Goal: Register for event/course

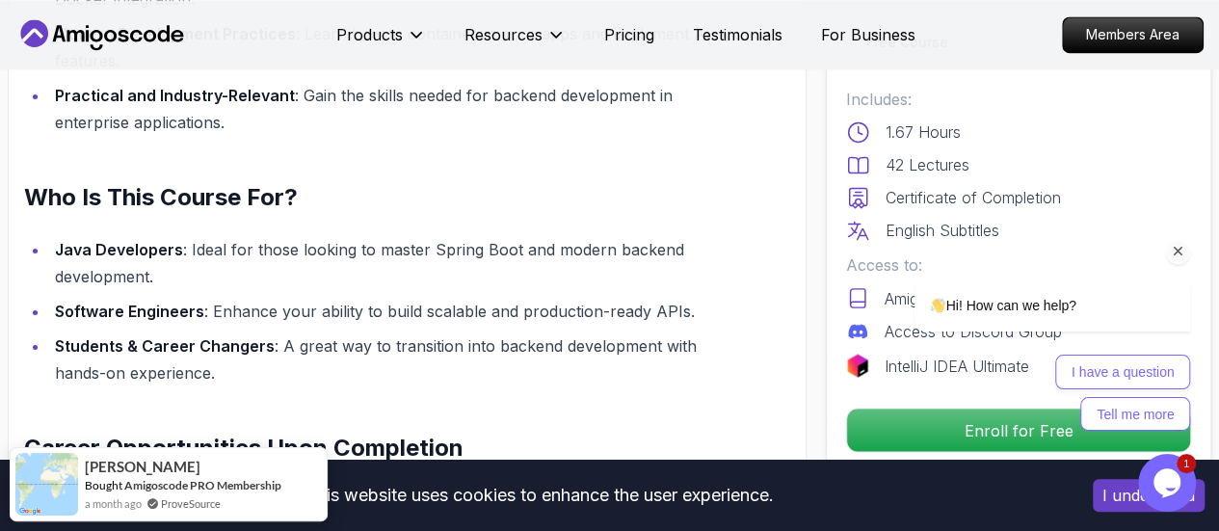
scroll to position [1543, 0]
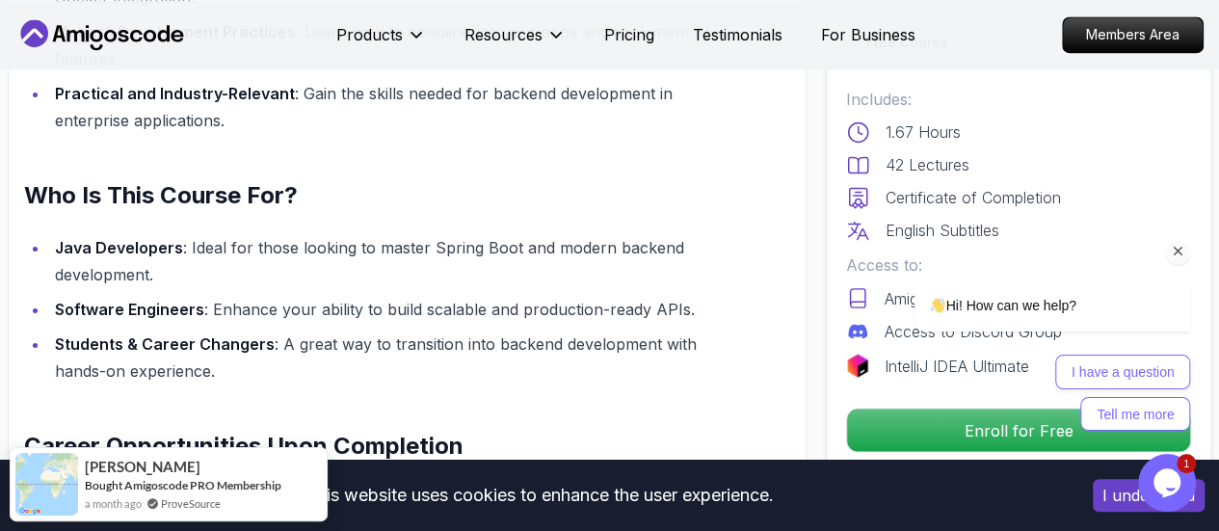
click at [1176, 252] on icon "Chat attention grabber" at bounding box center [1177, 251] width 17 height 17
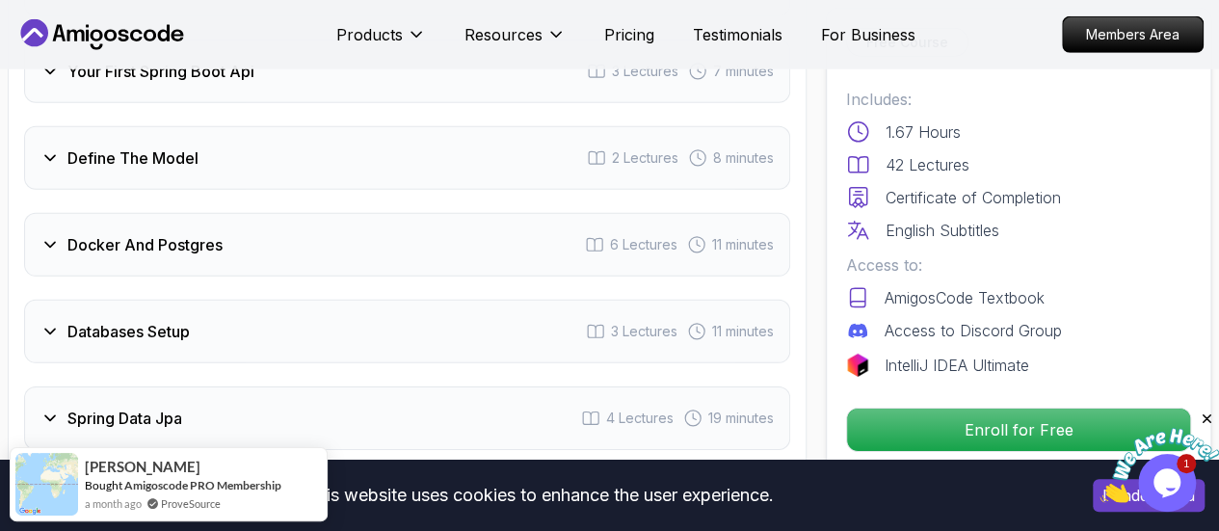
scroll to position [2929, 0]
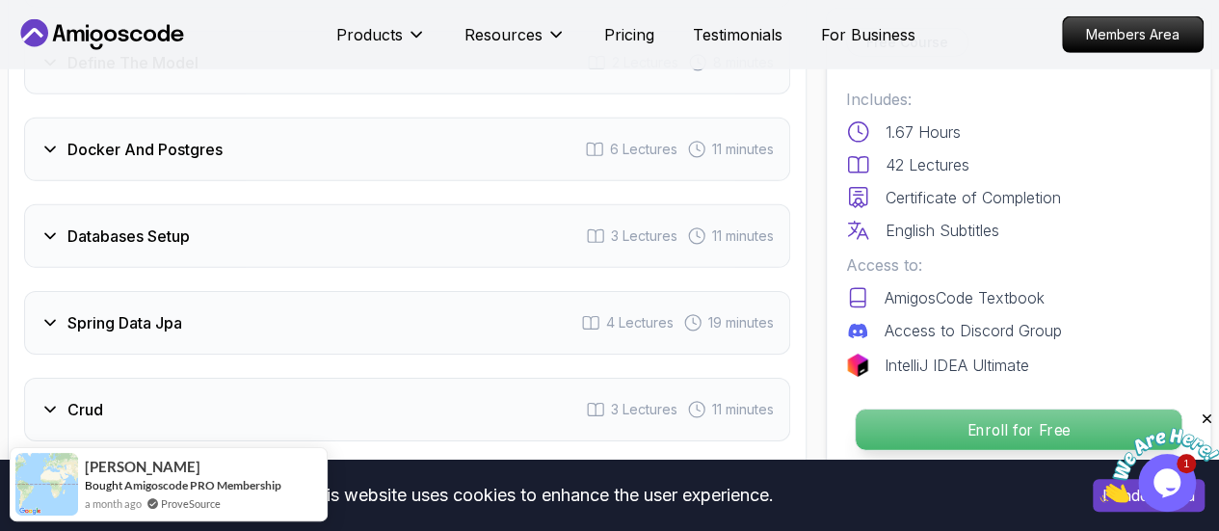
click at [1007, 420] on p "Enroll for Free" at bounding box center [1018, 429] width 326 height 40
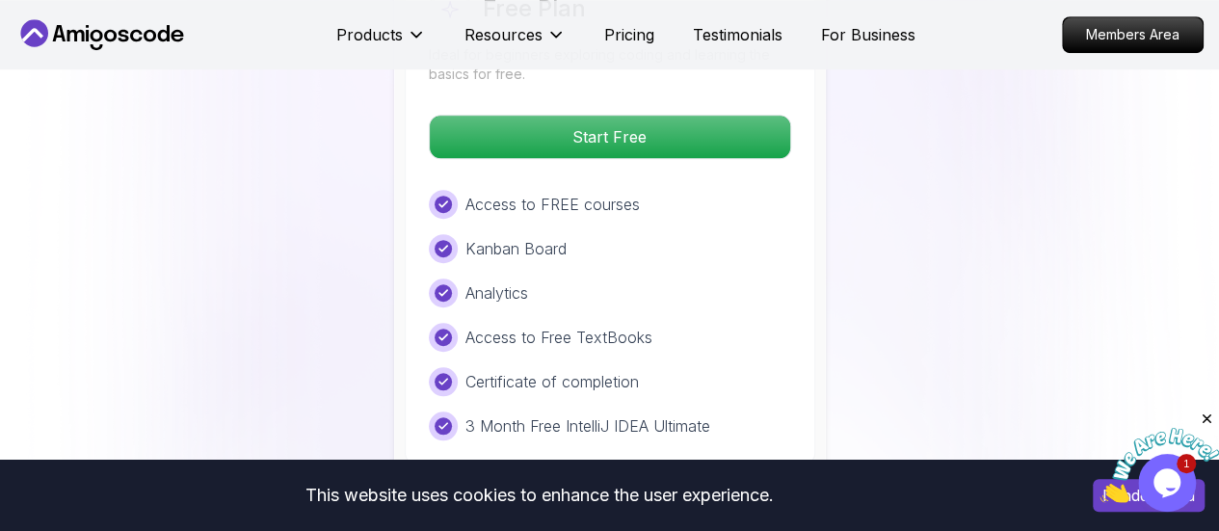
scroll to position [4281, 0]
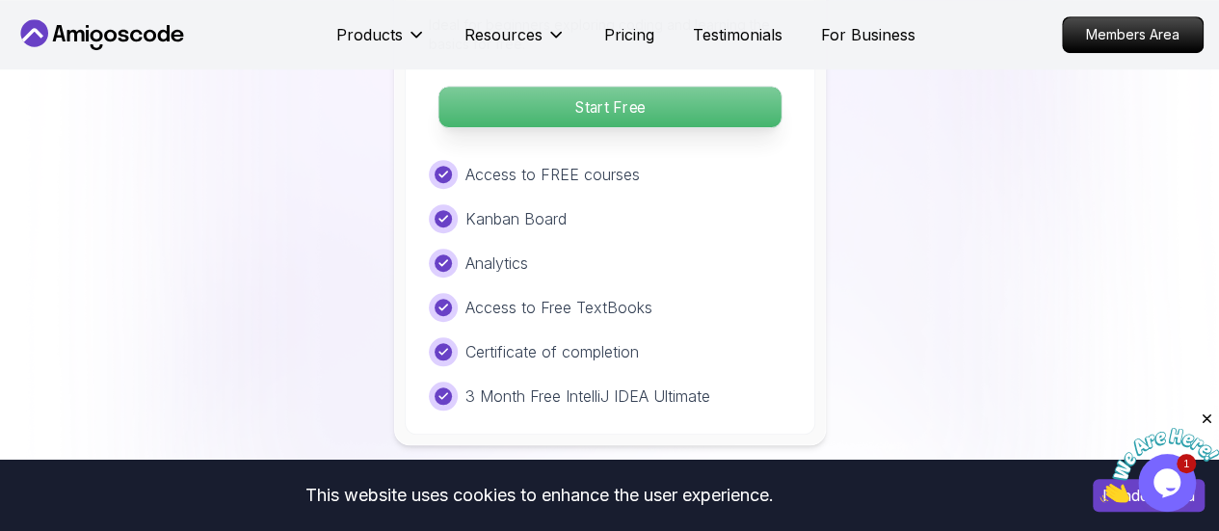
click at [618, 92] on p "Start Free" at bounding box center [609, 107] width 342 height 40
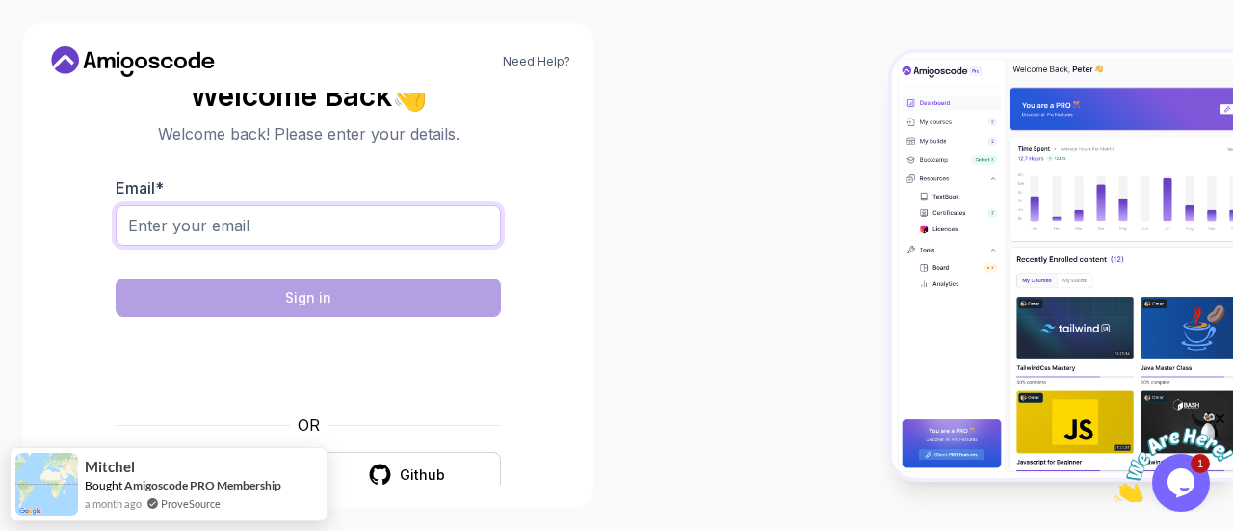
click at [249, 228] on input "Email *" at bounding box center [308, 225] width 385 height 40
type input "s"
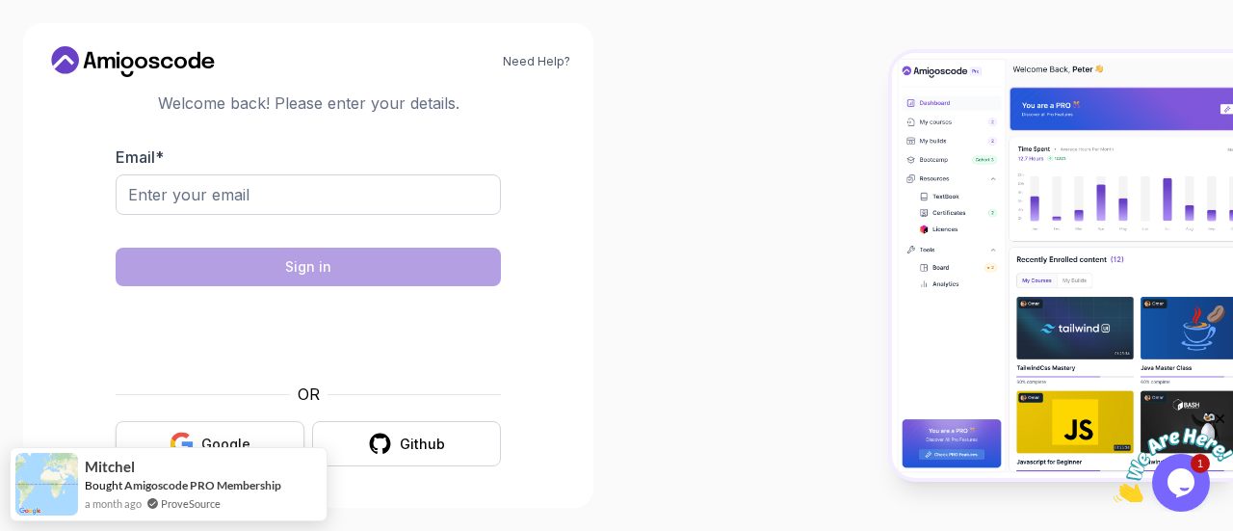
click at [270, 433] on button "Google" at bounding box center [210, 443] width 189 height 45
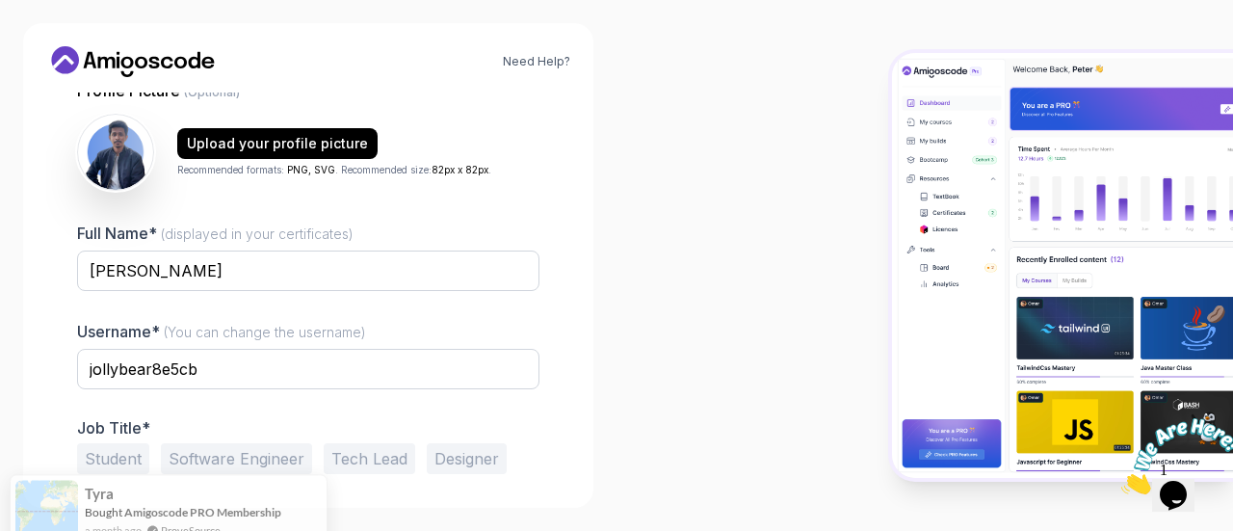
scroll to position [271, 0]
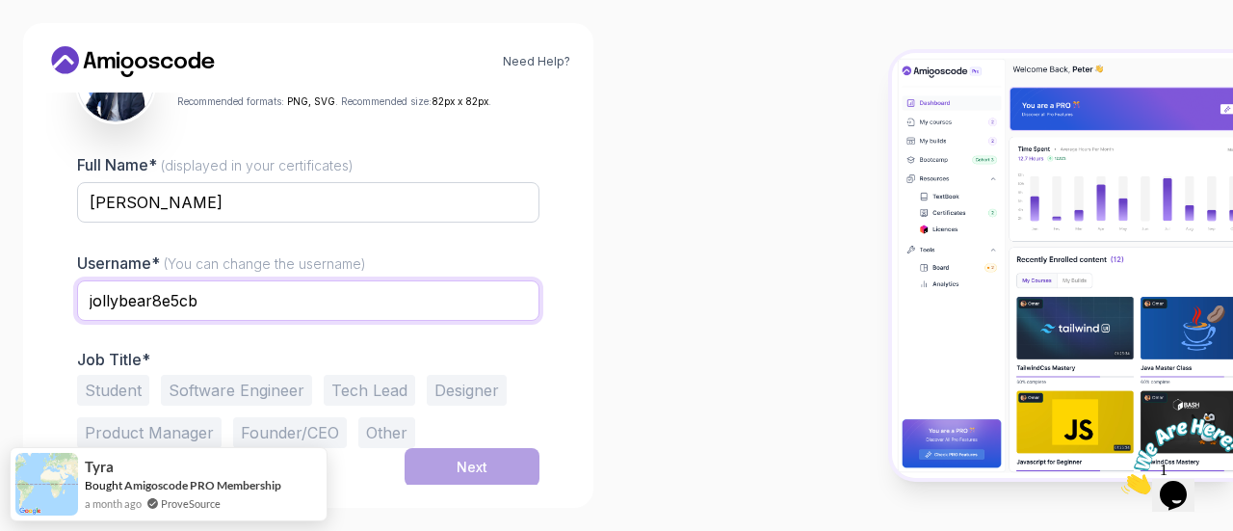
drag, startPoint x: 252, startPoint y: 300, endPoint x: 0, endPoint y: 260, distance: 255.4
click at [0, 260] on div "Need Help? 1 Set Up Your Profile 1 Set Up Your Profile 2 Let's Get to Know You …" at bounding box center [308, 265] width 616 height 531
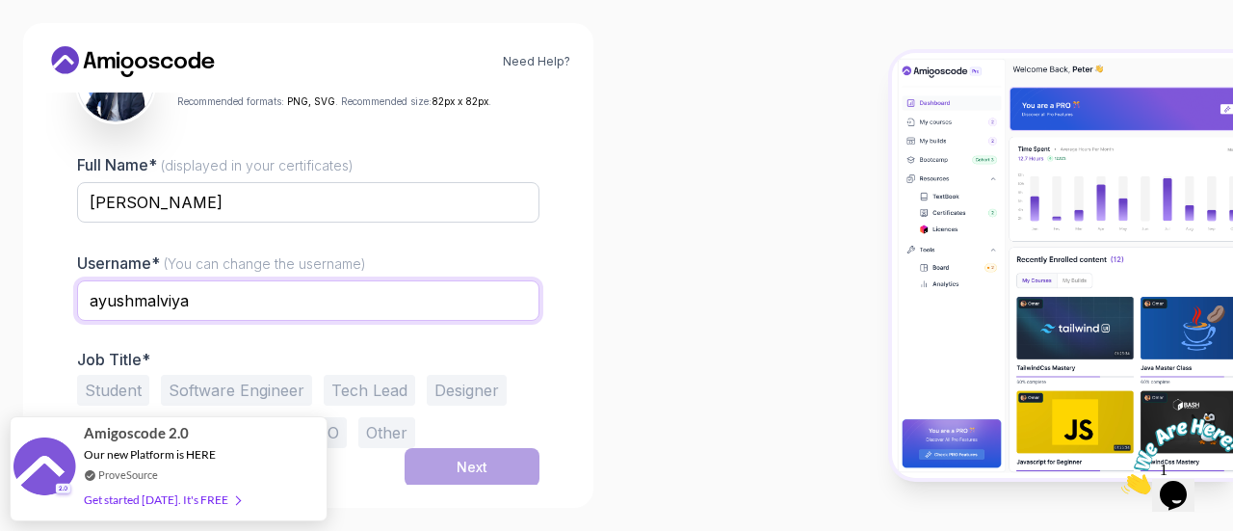
type input "ayushmalviya"
click at [123, 384] on button "Student" at bounding box center [113, 390] width 72 height 31
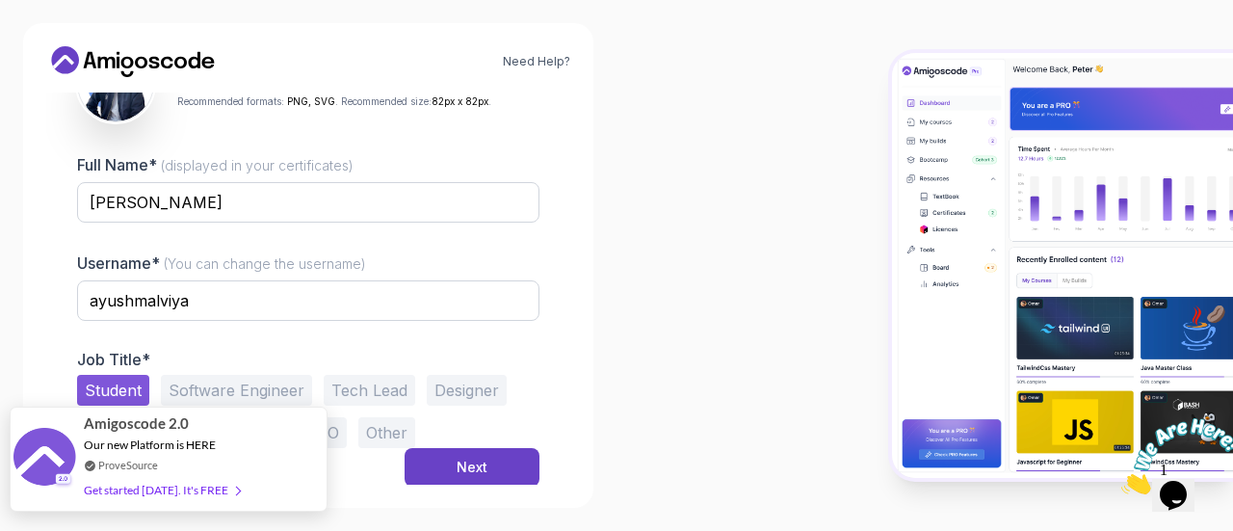
click at [198, 493] on div "Get started today. It's FREE" at bounding box center [162, 490] width 156 height 22
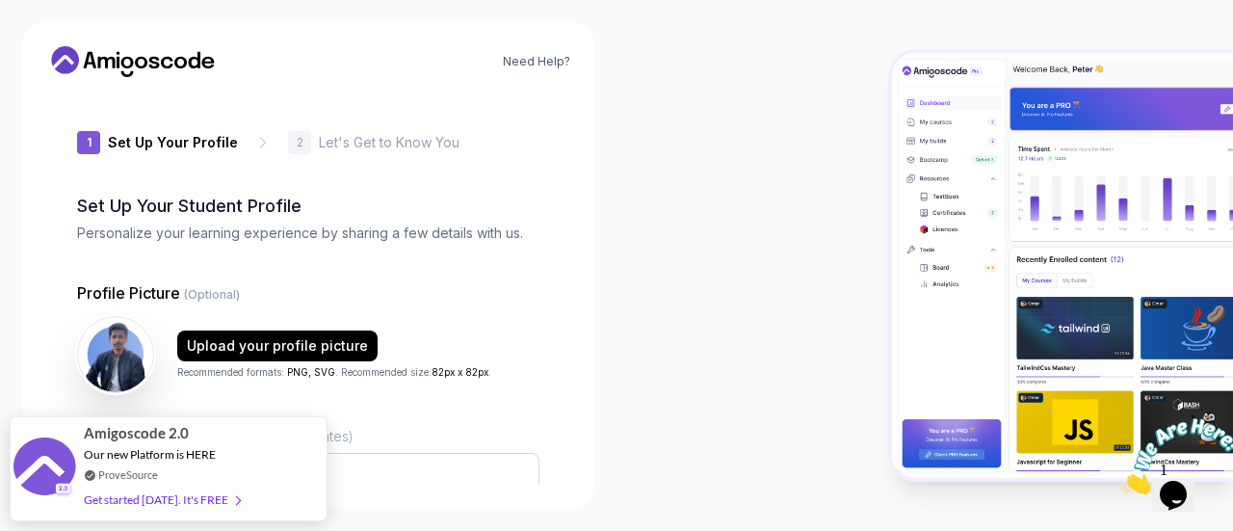
scroll to position [271, 0]
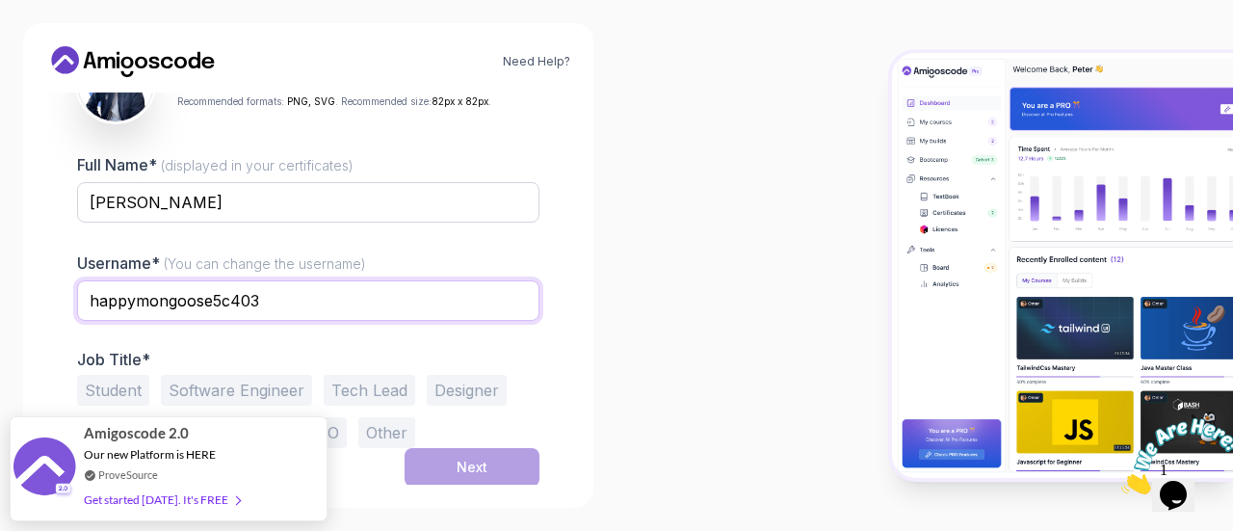
drag, startPoint x: 406, startPoint y: 305, endPoint x: 0, endPoint y: 299, distance: 406.5
click at [0, 299] on div "Need Help? 1 Set Up Your Profile 1 Set Up Your Profile 2 Let's Get to Know You …" at bounding box center [308, 265] width 616 height 531
type input "ayushmalviya"
click at [104, 387] on button "Student" at bounding box center [113, 390] width 72 height 31
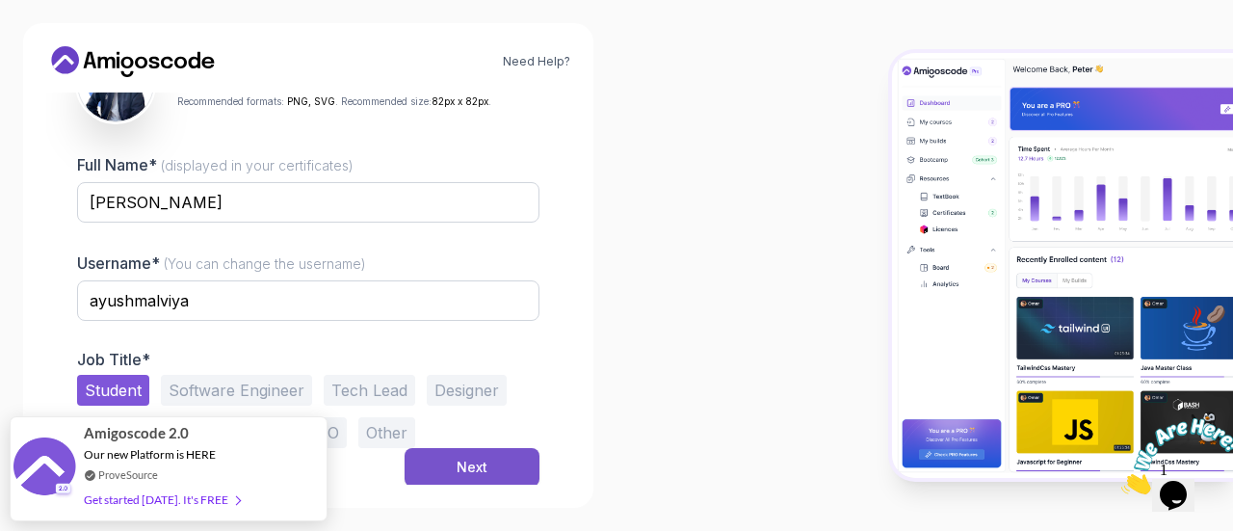
click at [471, 465] on div "Next" at bounding box center [472, 467] width 31 height 19
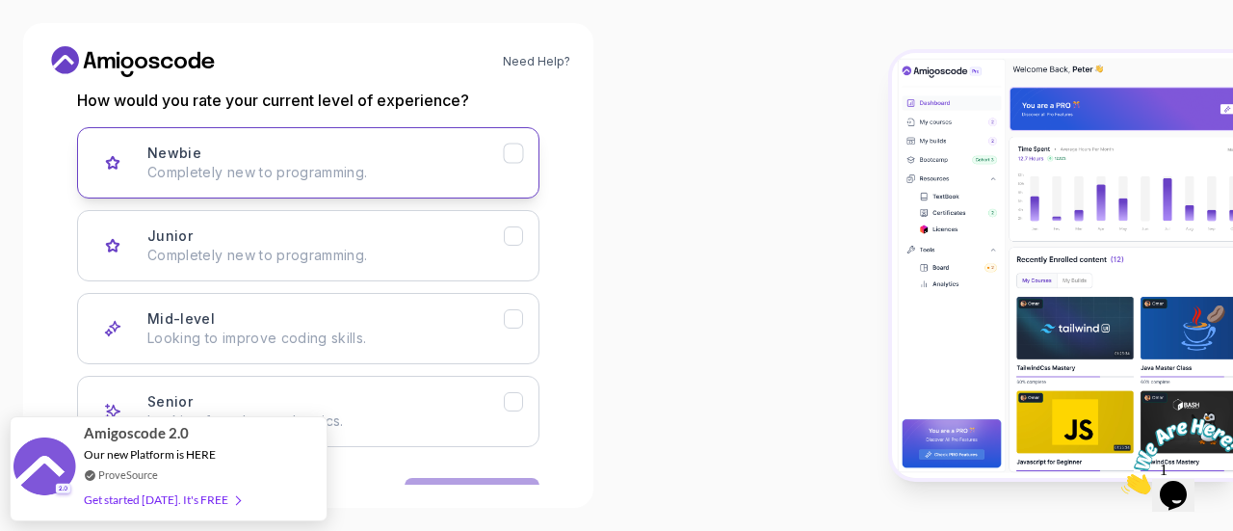
click at [393, 154] on div "Newbie Completely new to programming." at bounding box center [325, 163] width 356 height 39
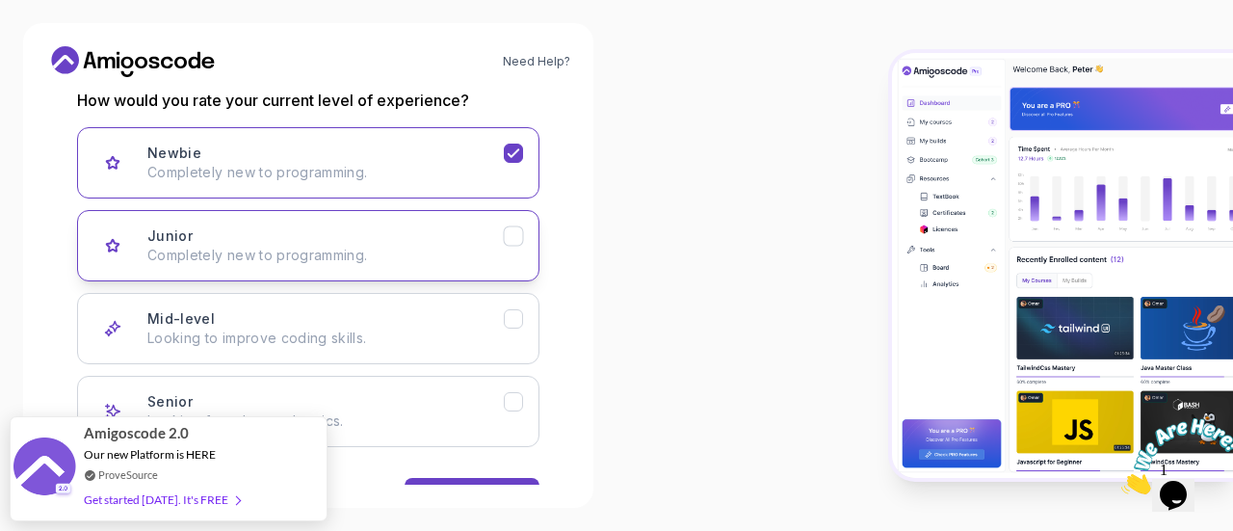
click at [464, 230] on div "Junior Completely new to programming." at bounding box center [325, 245] width 356 height 39
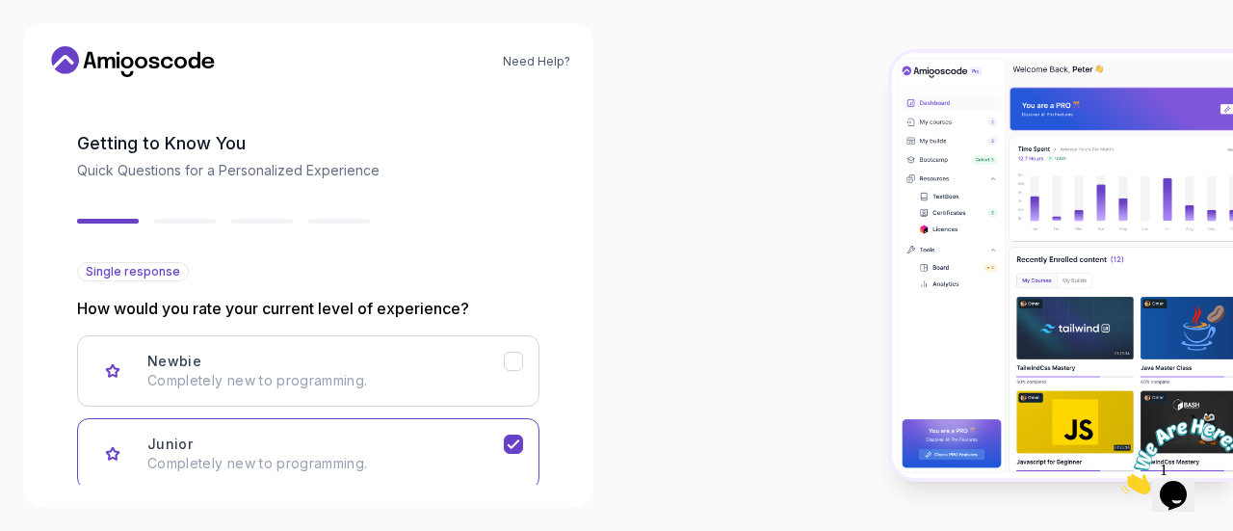
scroll to position [330, 0]
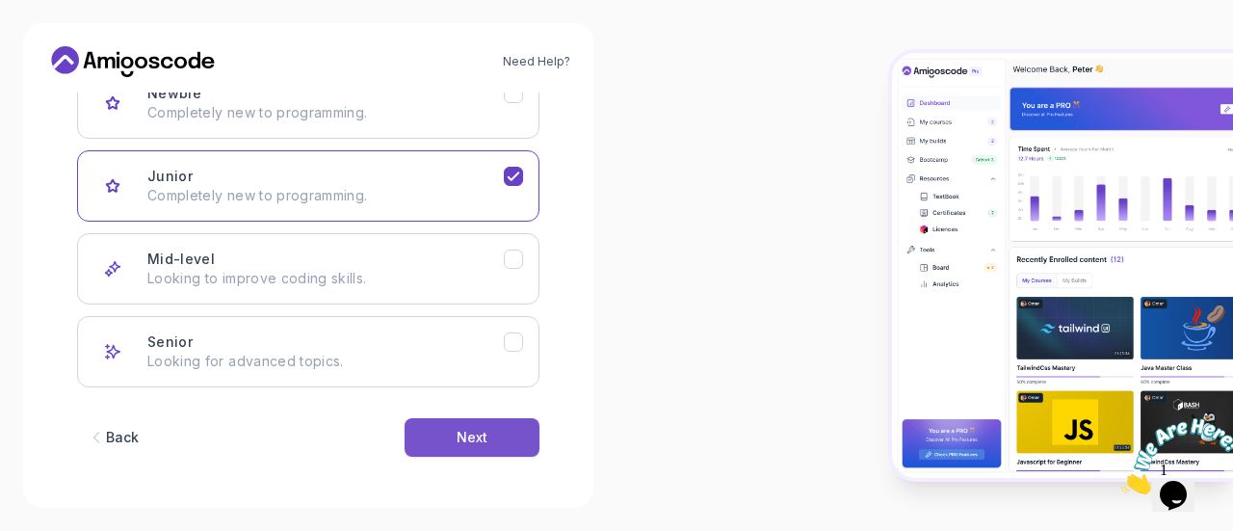
click at [493, 425] on button "Next" at bounding box center [472, 437] width 135 height 39
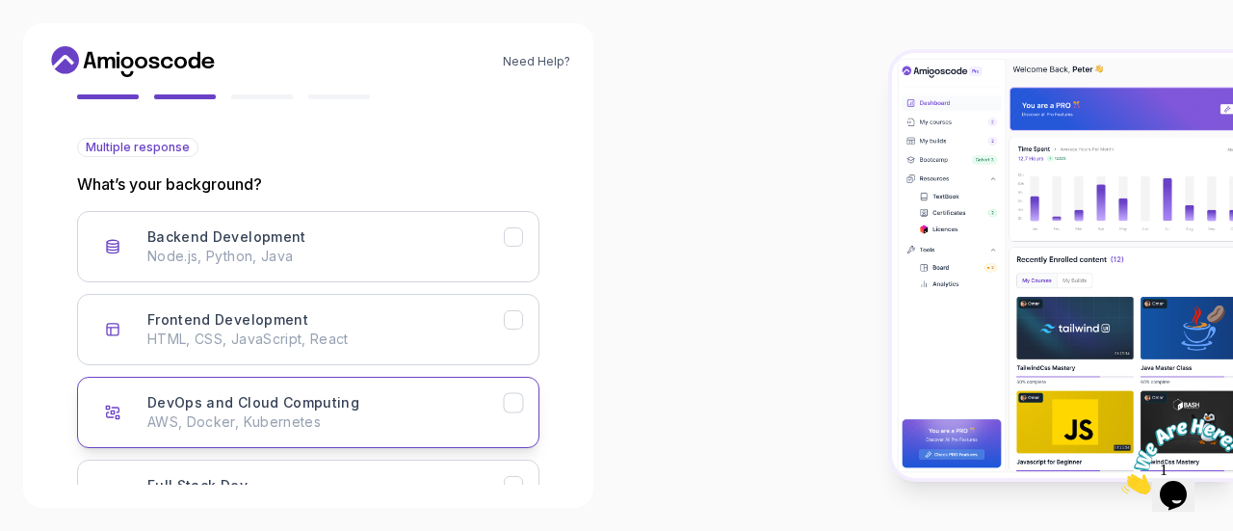
scroll to position [152, 0]
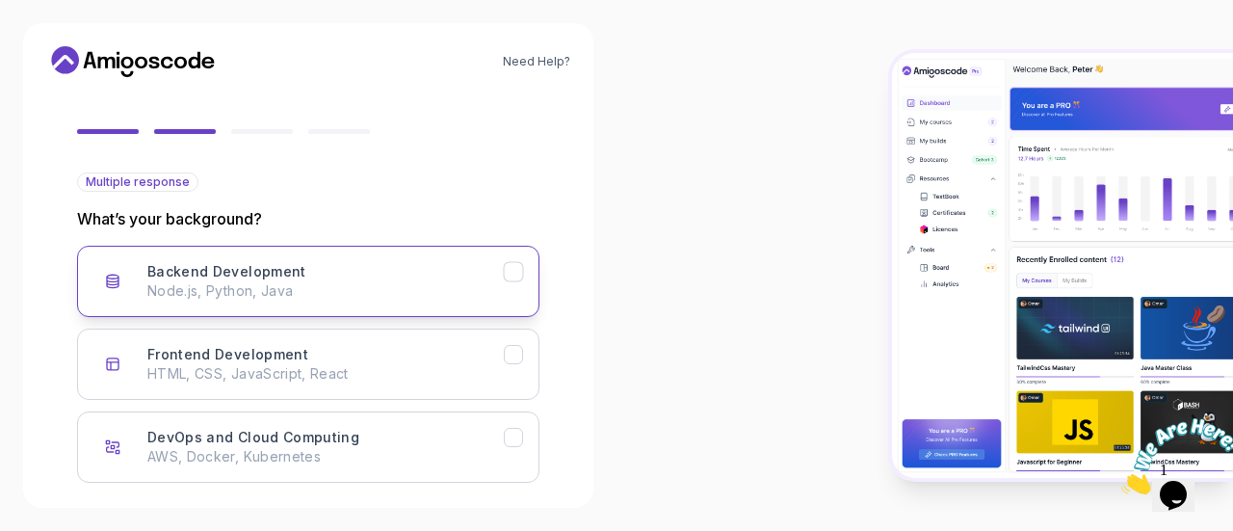
click at [437, 269] on div "Backend Development Node.js, Python, Java" at bounding box center [325, 281] width 356 height 39
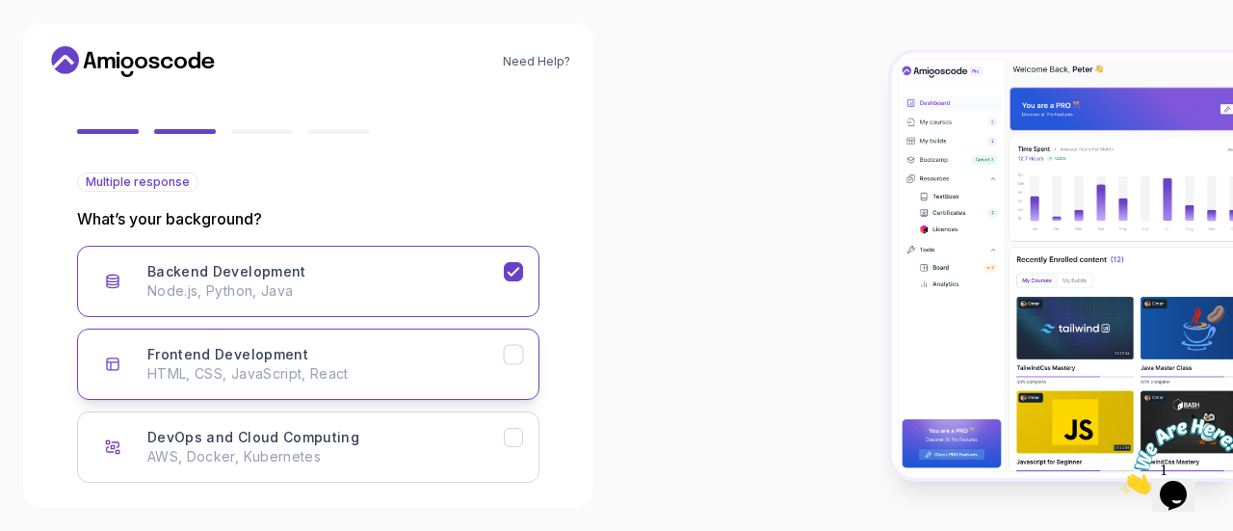
click at [459, 372] on p "HTML, CSS, JavaScript, React" at bounding box center [325, 373] width 356 height 19
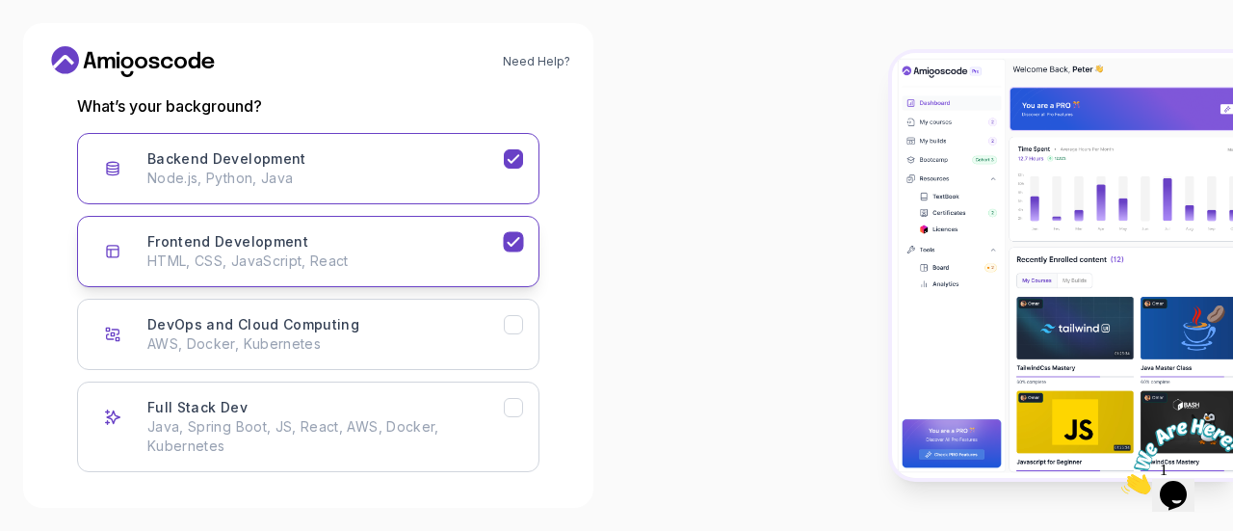
scroll to position [266, 0]
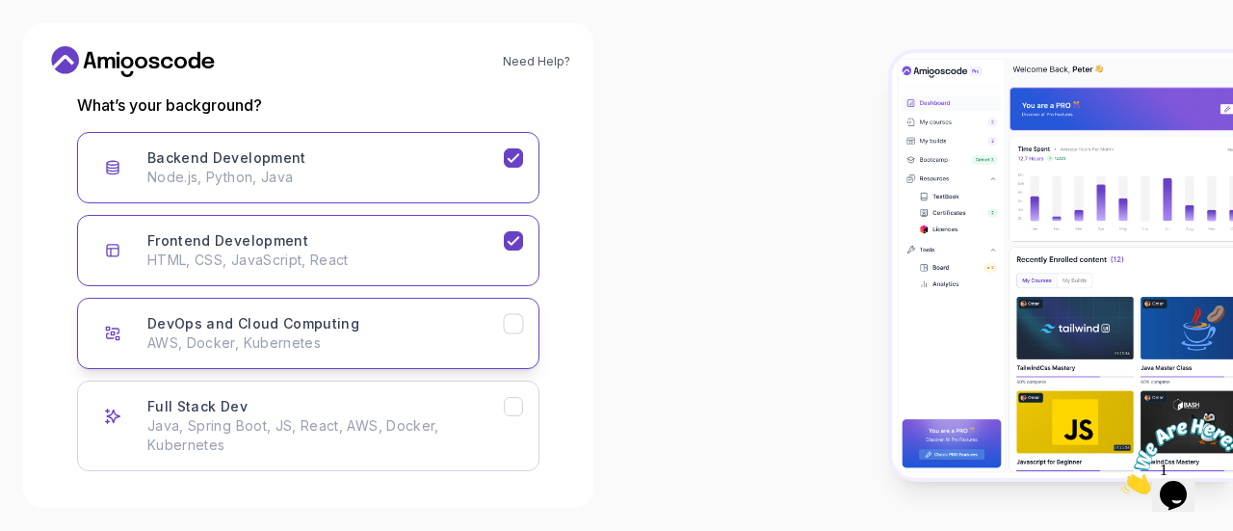
click at [445, 345] on p "AWS, Docker, Kubernetes" at bounding box center [325, 342] width 356 height 19
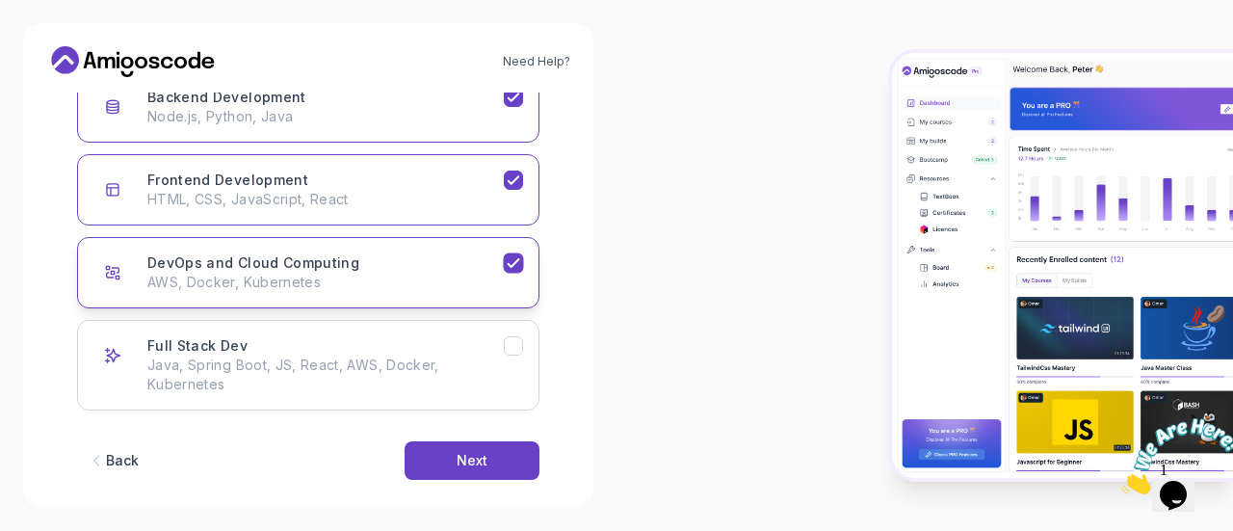
scroll to position [328, 0]
click at [462, 373] on p "Java, Spring Boot, JS, React, AWS, Docker, Kubernetes" at bounding box center [325, 373] width 356 height 39
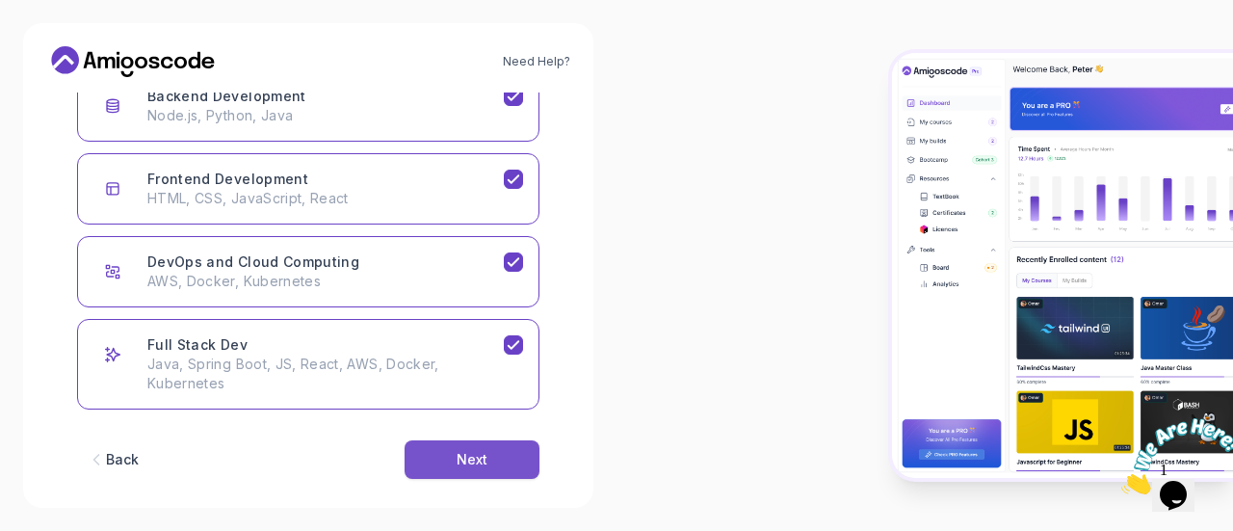
click at [485, 455] on div "Next" at bounding box center [472, 459] width 31 height 19
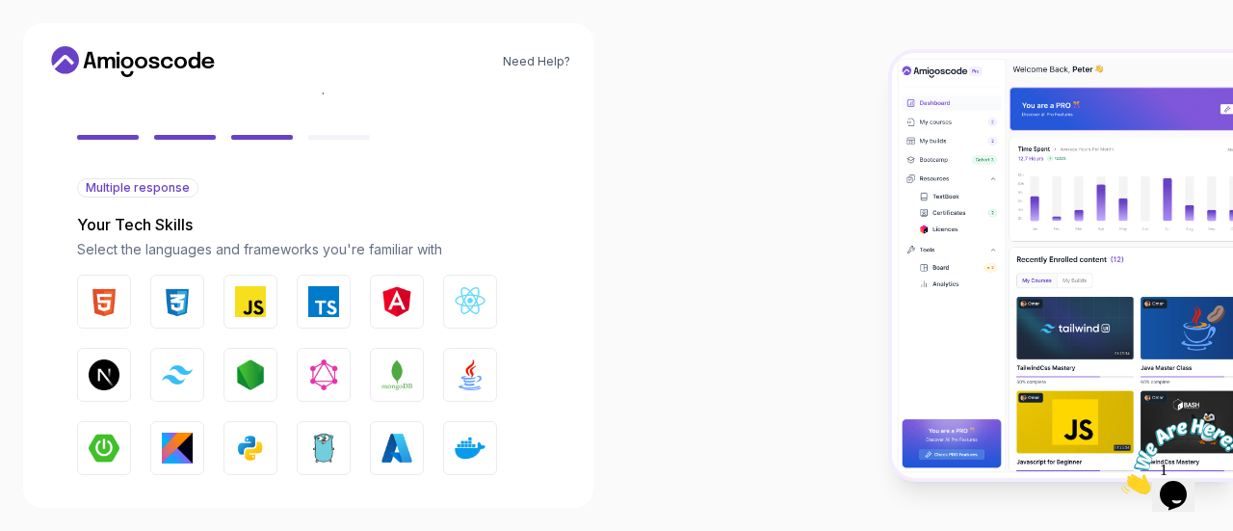
scroll to position [143, 0]
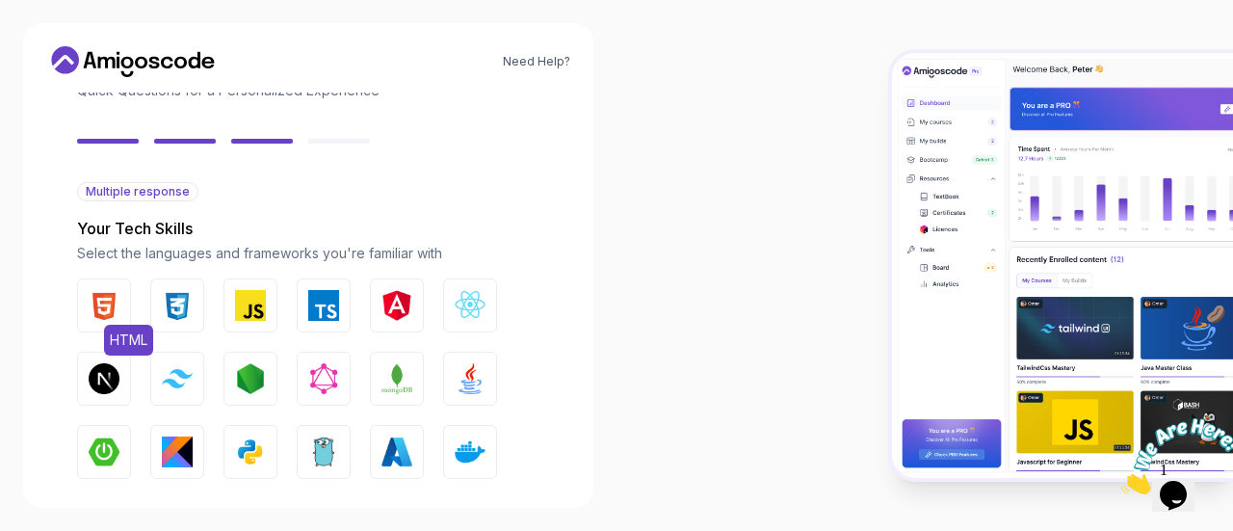
click at [119, 304] on button "HTML" at bounding box center [104, 305] width 54 height 54
click at [190, 305] on img "button" at bounding box center [177, 305] width 31 height 31
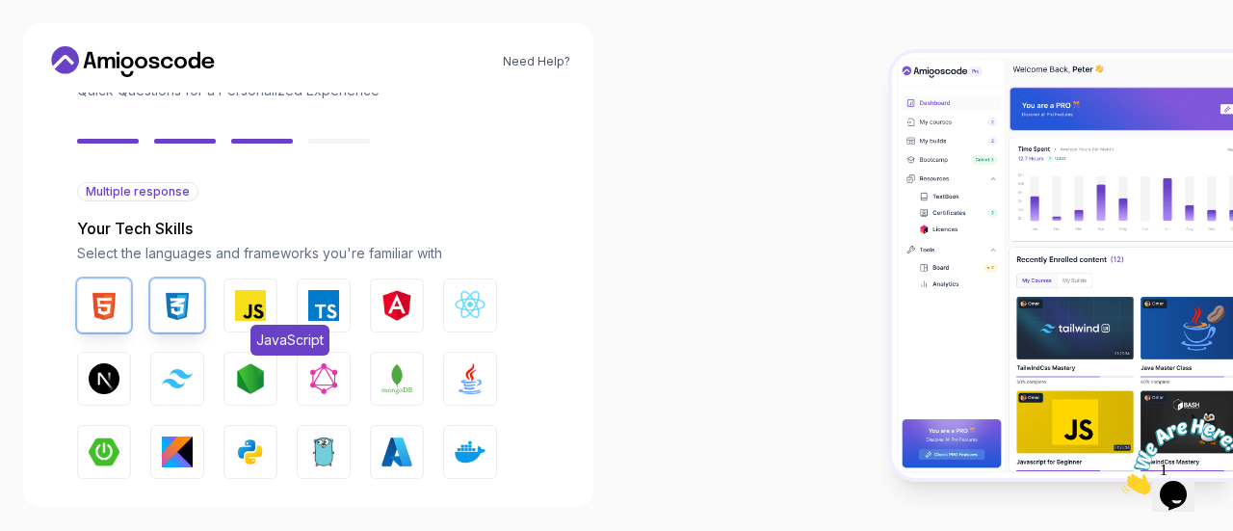
click at [263, 303] on img "button" at bounding box center [250, 305] width 31 height 31
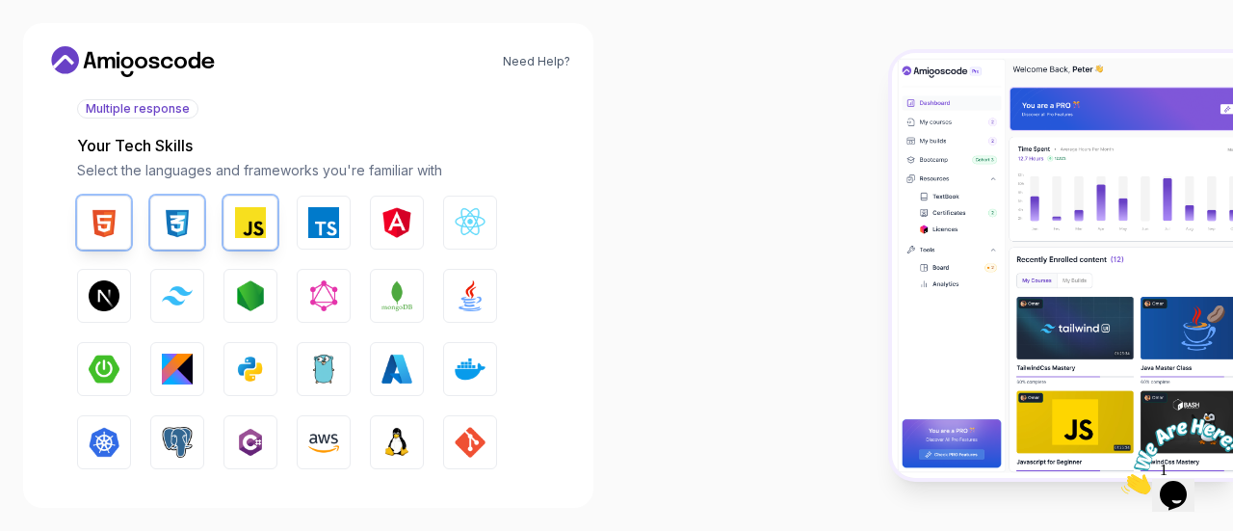
scroll to position [240, 0]
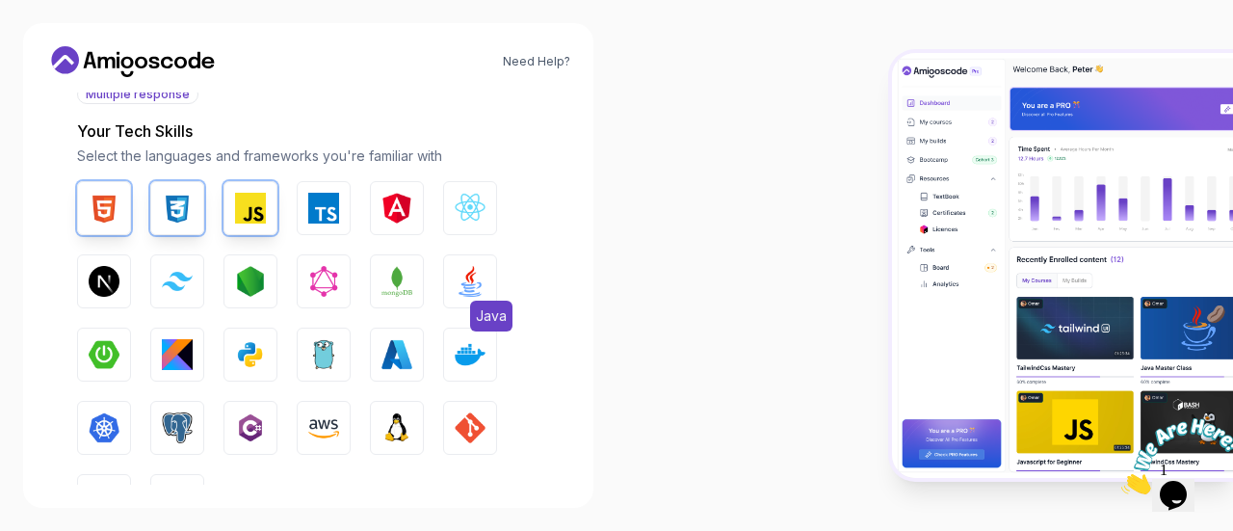
click at [474, 279] on img "button" at bounding box center [470, 281] width 31 height 31
click at [254, 354] on img "button" at bounding box center [250, 354] width 31 height 31
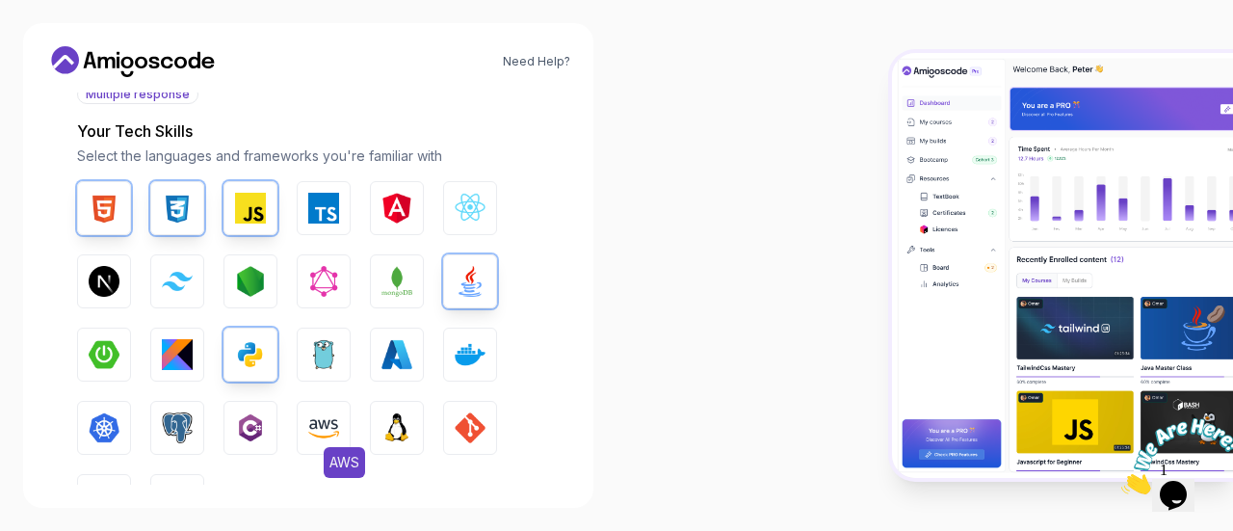
click at [329, 424] on img "button" at bounding box center [323, 427] width 31 height 31
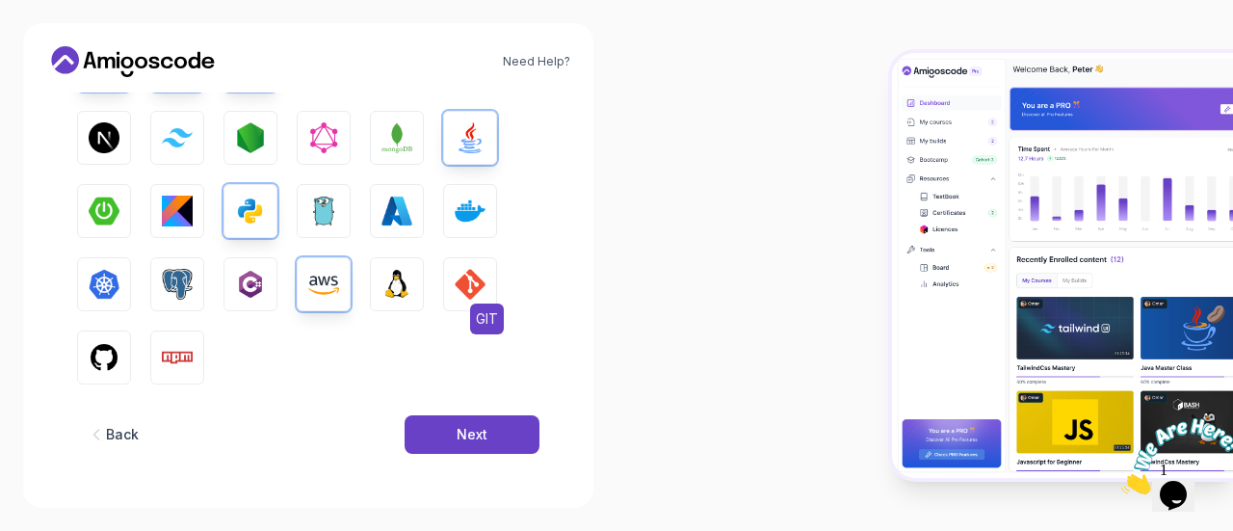
click at [478, 292] on img "button" at bounding box center [470, 284] width 31 height 31
click at [106, 355] on img "button" at bounding box center [104, 357] width 31 height 31
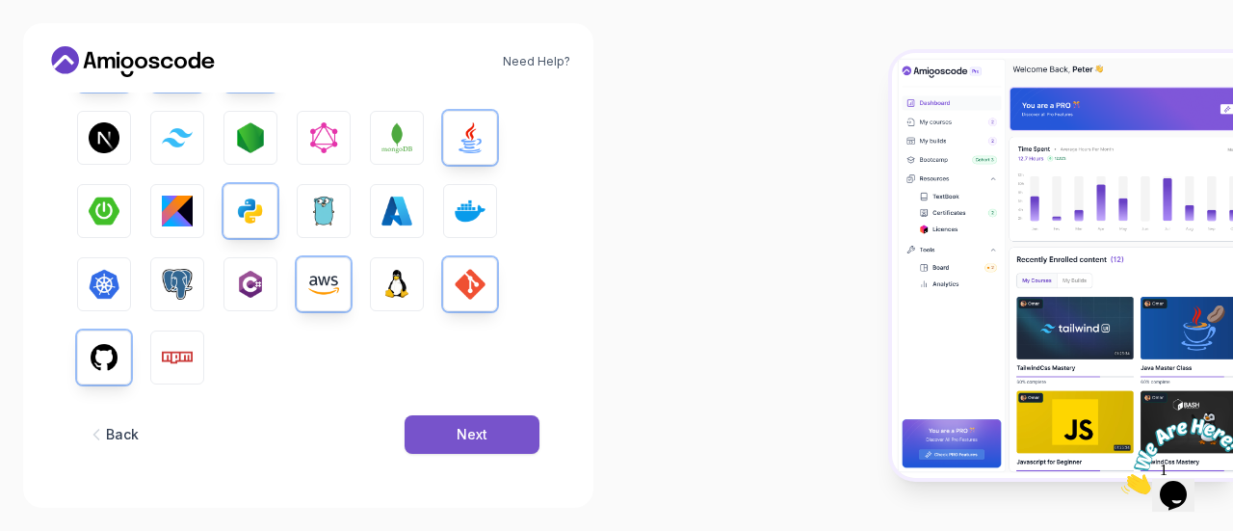
click at [471, 422] on button "Next" at bounding box center [472, 434] width 135 height 39
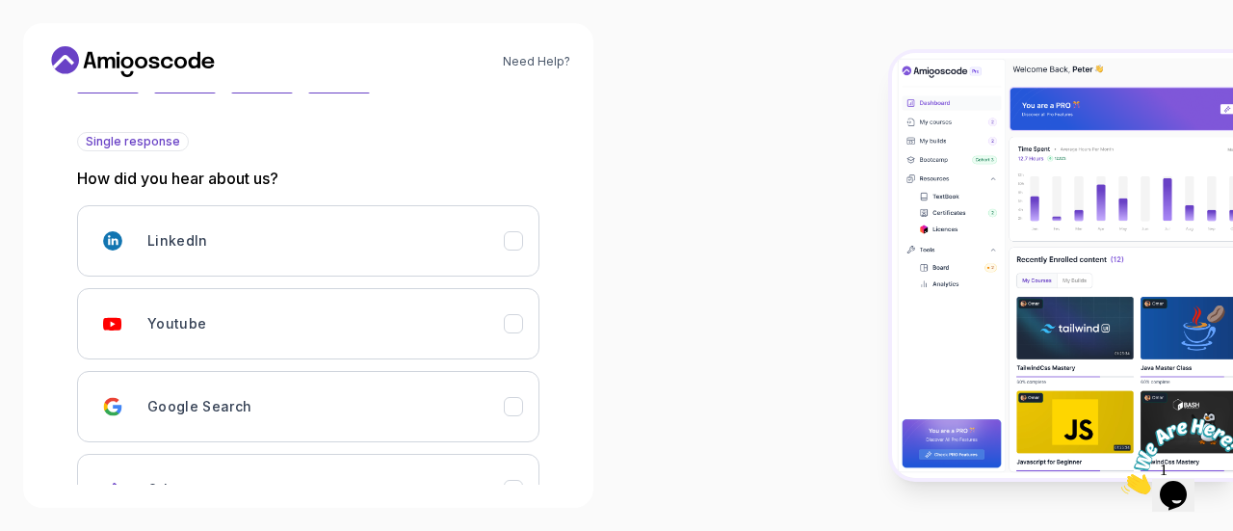
scroll to position [204, 0]
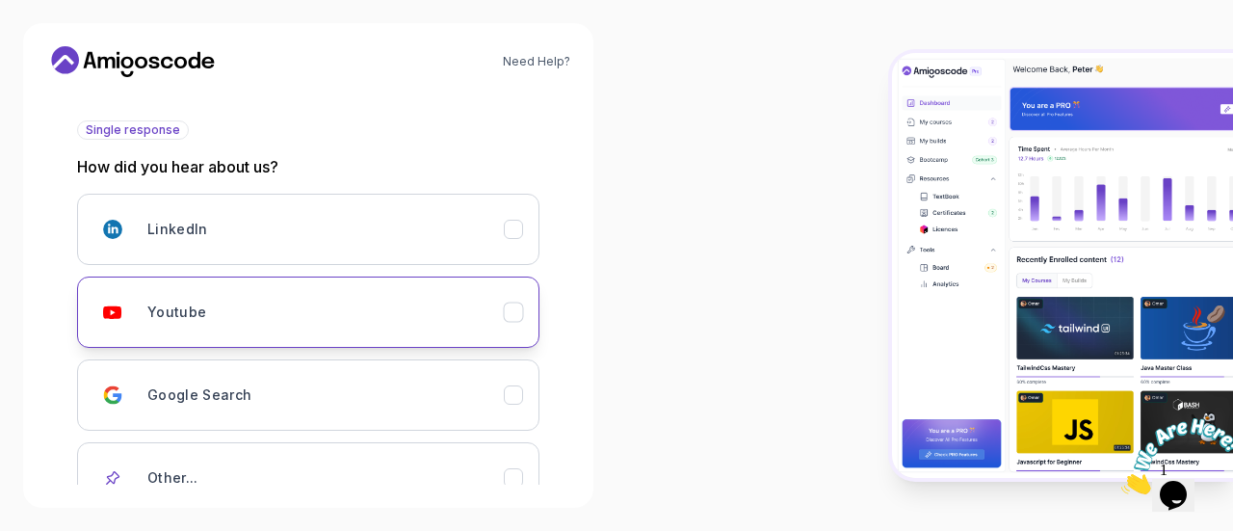
click at [452, 304] on div "Youtube" at bounding box center [325, 312] width 356 height 39
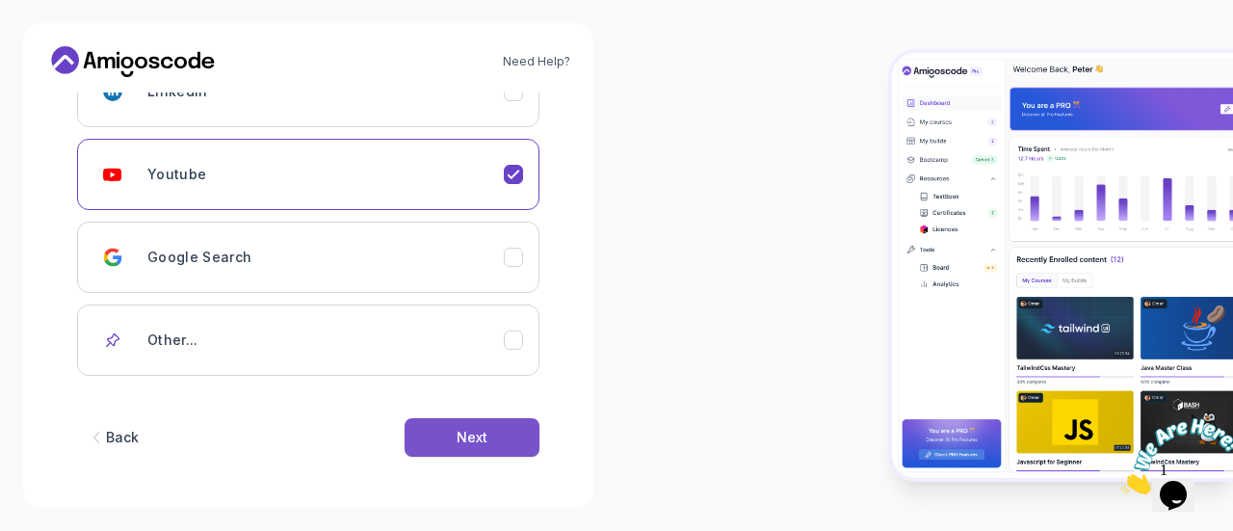
click at [505, 430] on button "Next" at bounding box center [472, 437] width 135 height 39
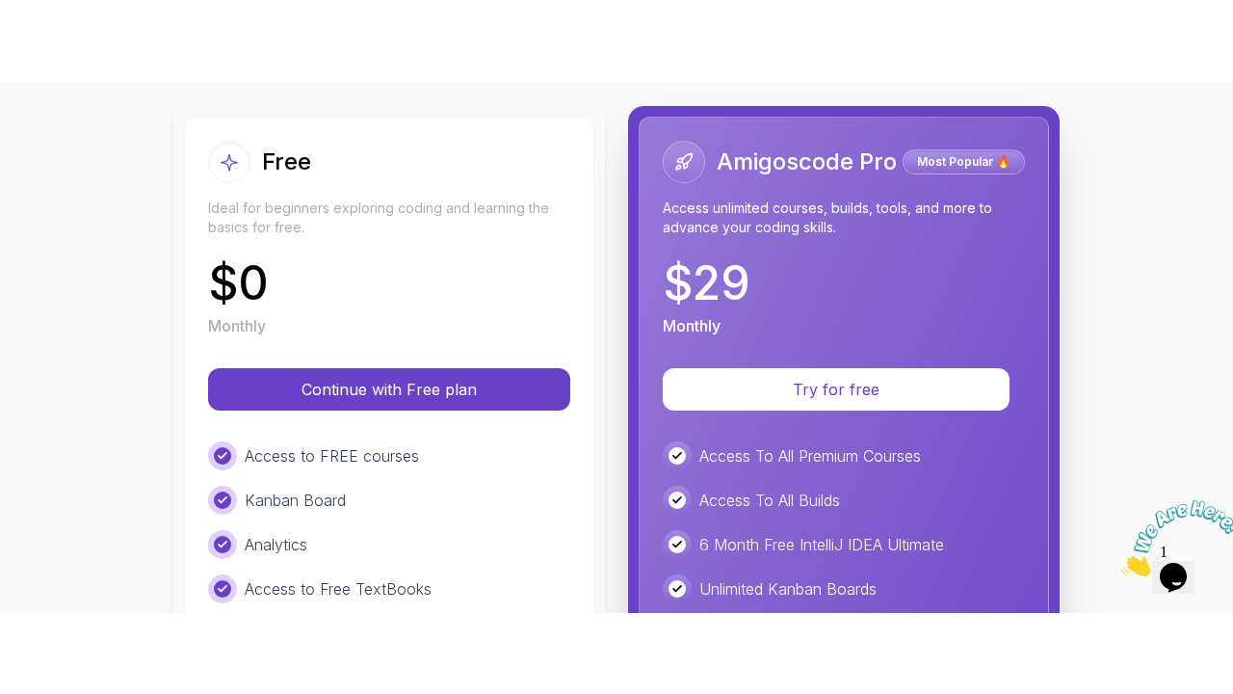
scroll to position [215, 0]
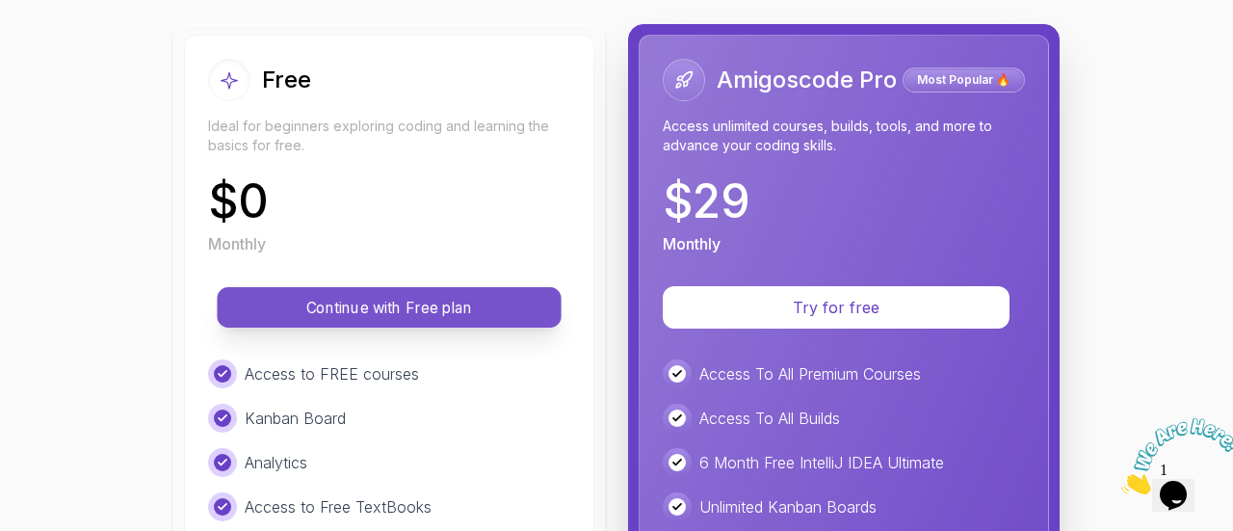
click at [420, 310] on p "Continue with Free plan" at bounding box center [389, 308] width 301 height 22
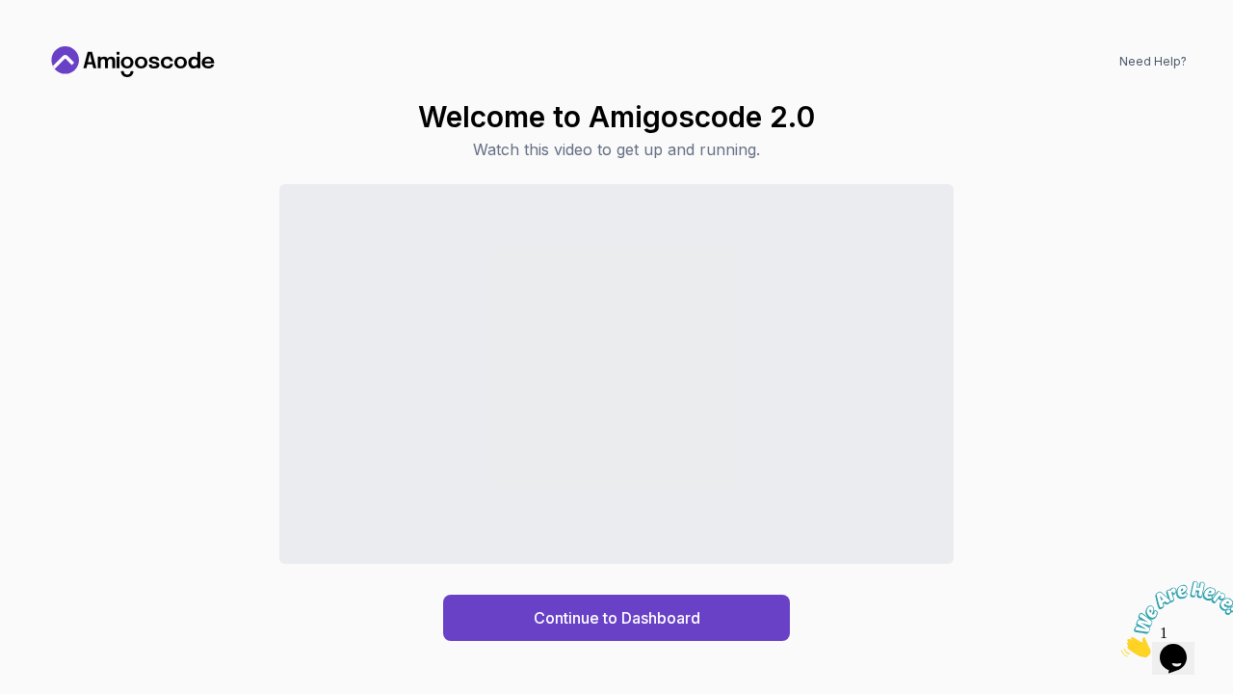
click at [212, 460] on div "Continue to Dashboard" at bounding box center [616, 412] width 1140 height 457
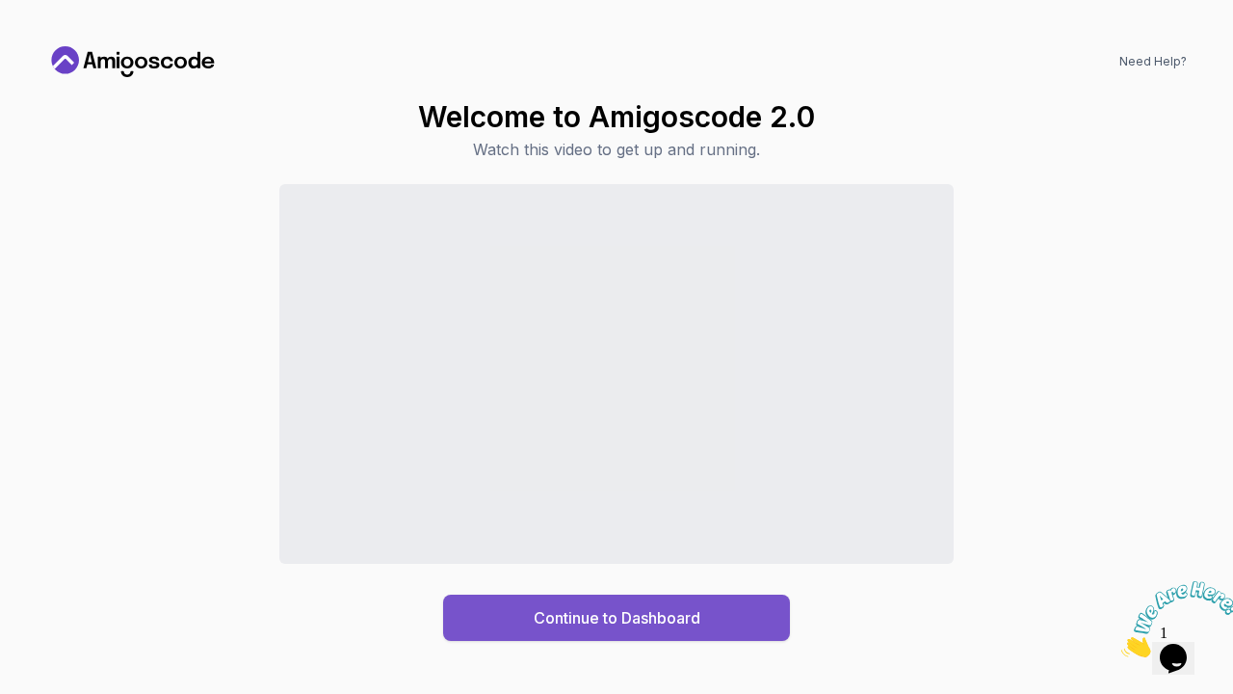
click at [735, 530] on button "Continue to Dashboard" at bounding box center [616, 617] width 347 height 46
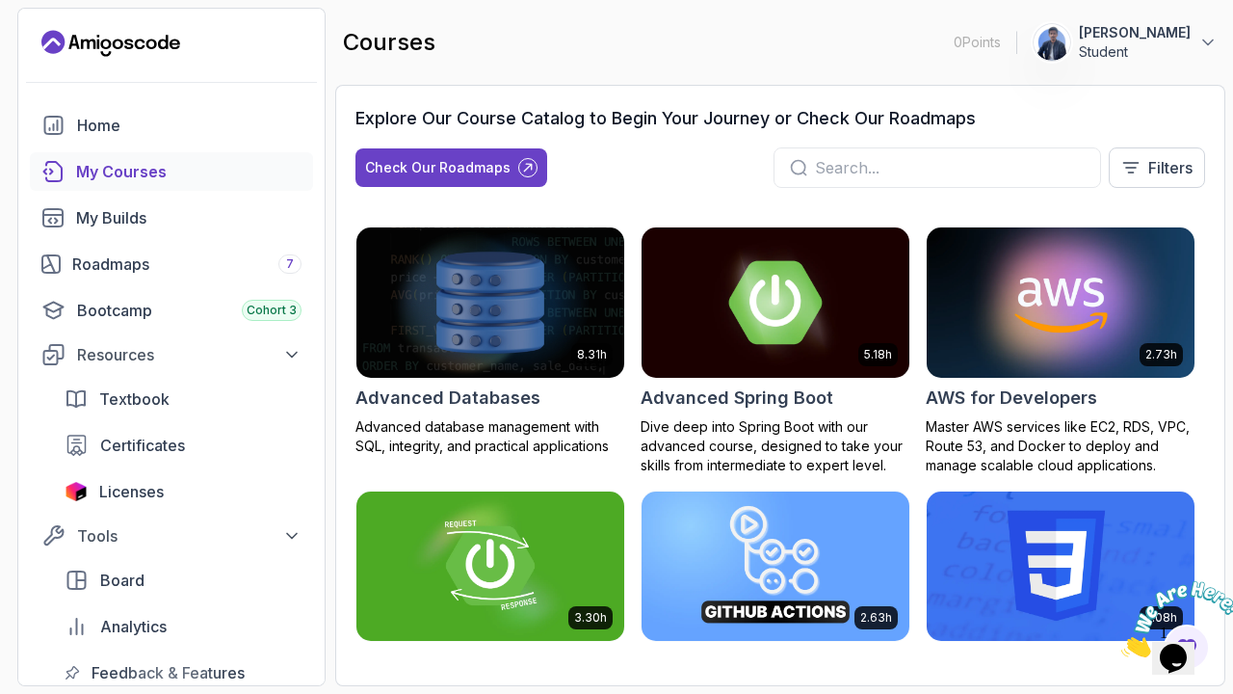
click at [735, 305] on img at bounding box center [775, 301] width 281 height 157
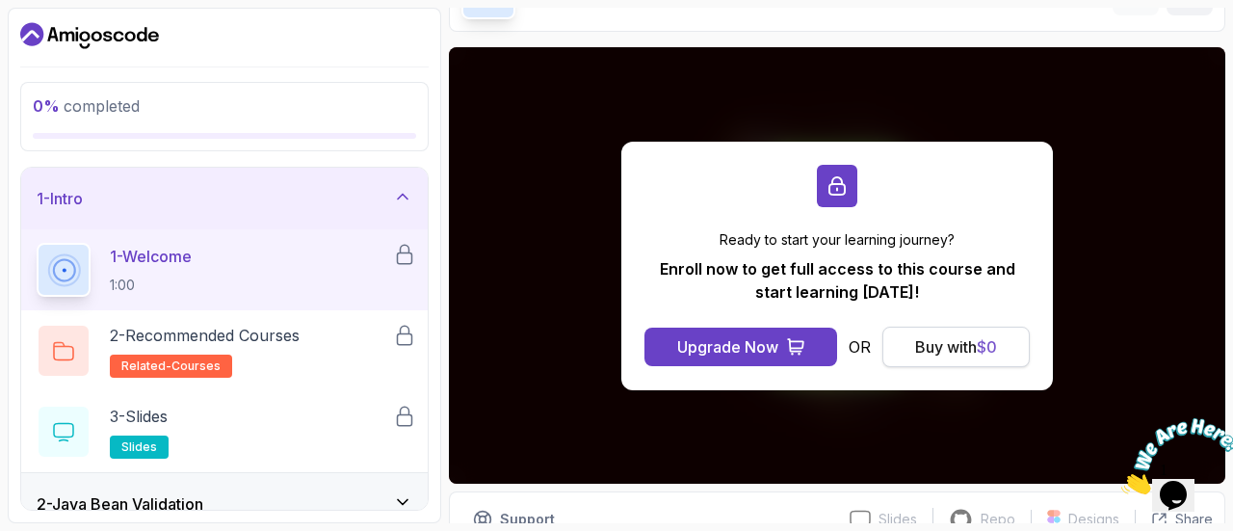
scroll to position [218, 0]
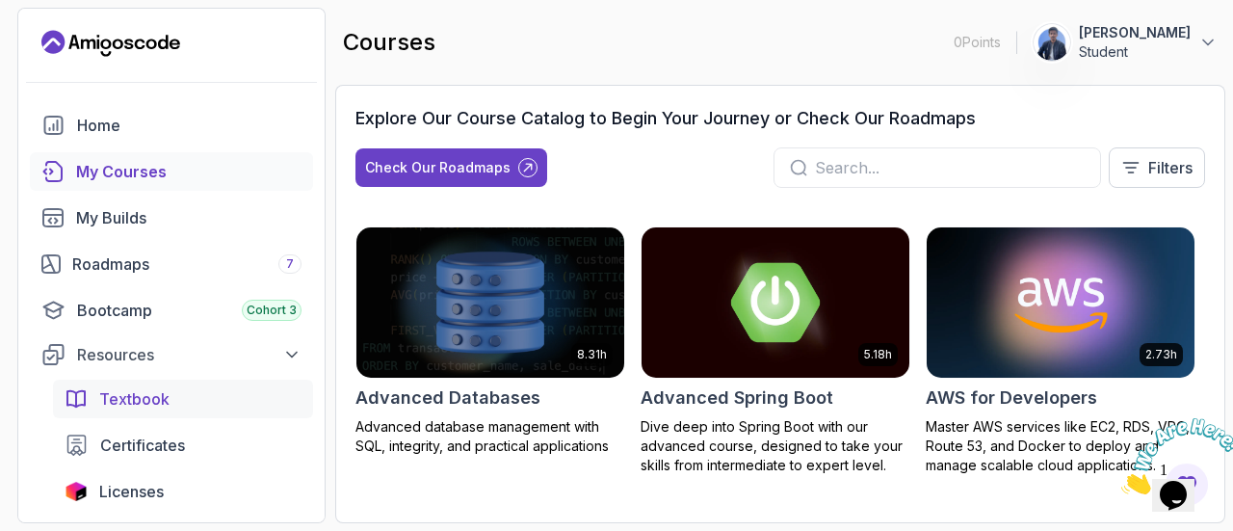
click at [111, 399] on span "Textbook" at bounding box center [134, 398] width 70 height 23
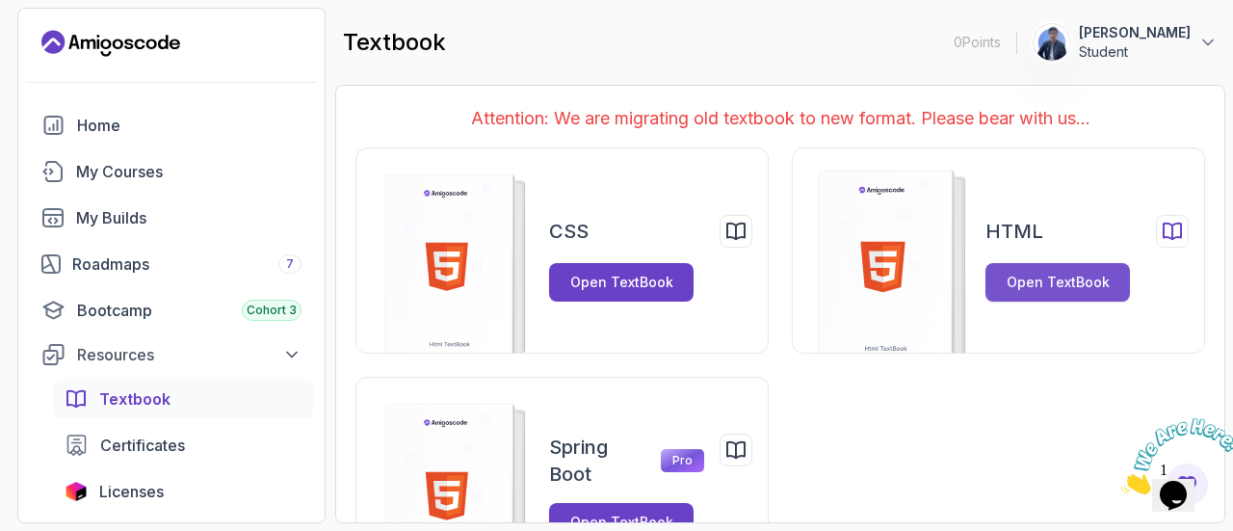
scroll to position [77, 0]
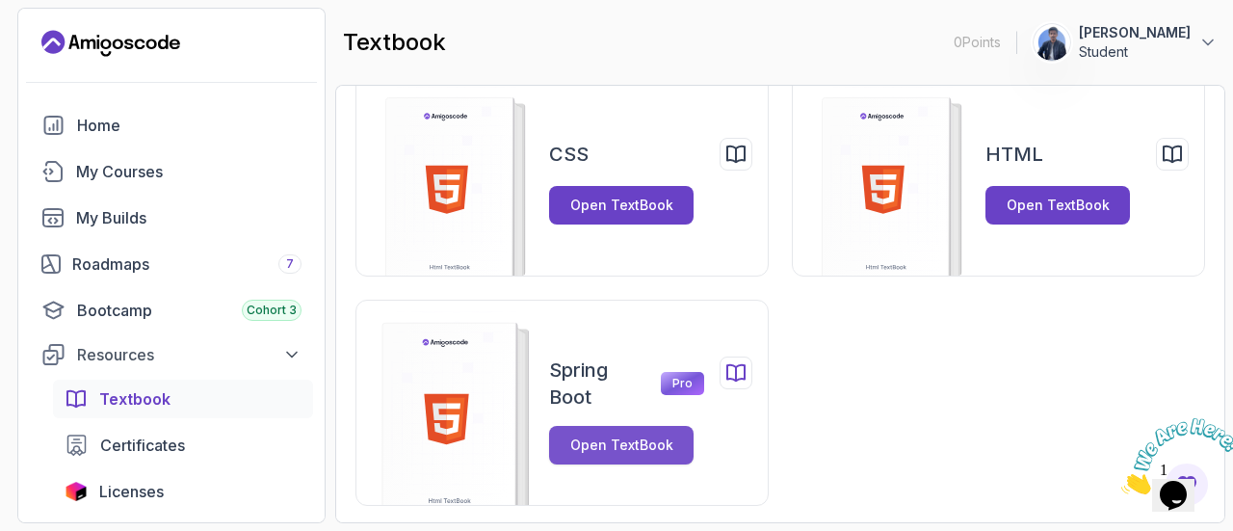
click at [614, 444] on div "Open TextBook" at bounding box center [621, 444] width 103 height 19
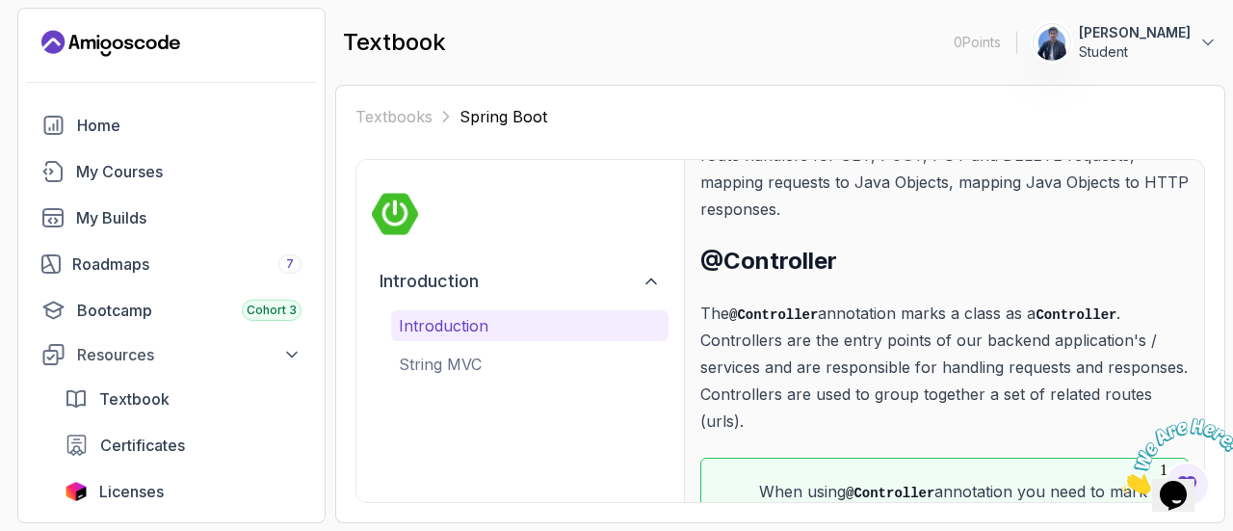
scroll to position [432, 0]
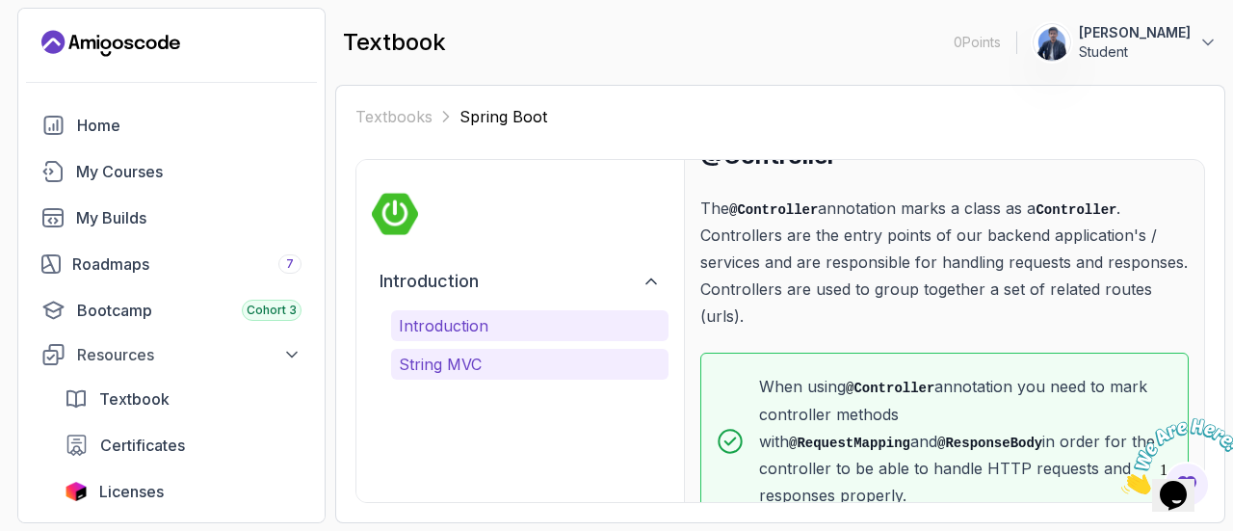
click at [457, 371] on p "String MVC" at bounding box center [530, 364] width 262 height 23
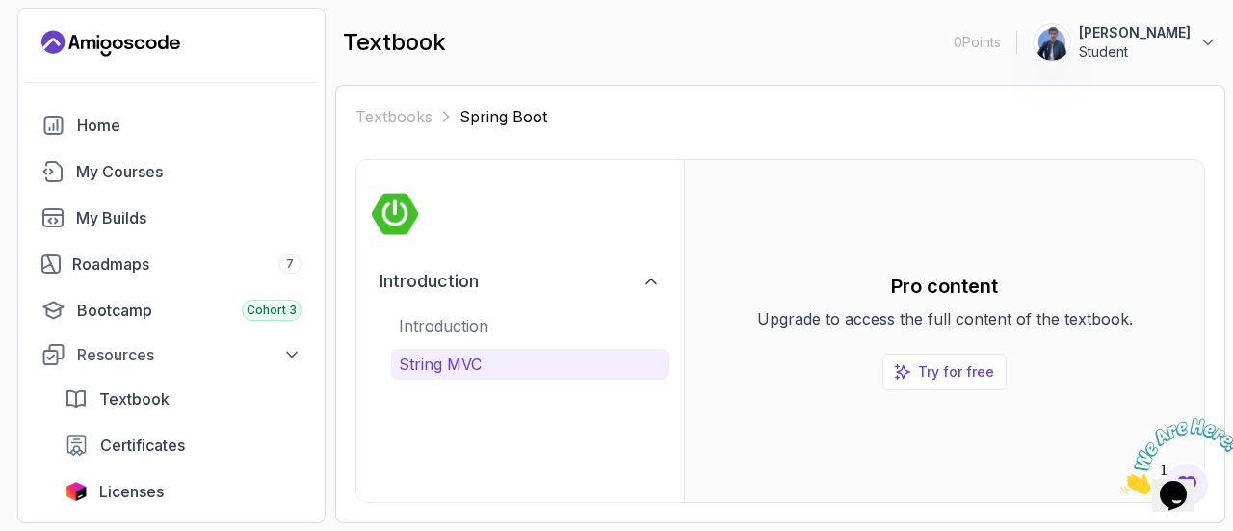
scroll to position [0, 0]
click at [102, 208] on div "My Builds" at bounding box center [188, 217] width 225 height 23
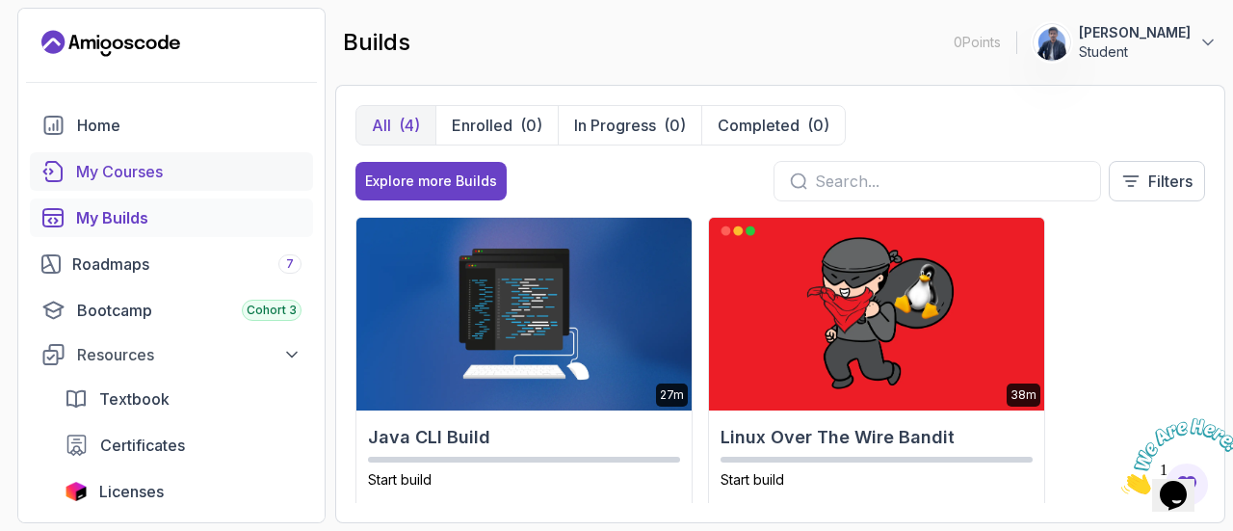
click at [110, 177] on div "My Courses" at bounding box center [188, 171] width 225 height 23
